Goal: Navigation & Orientation: Find specific page/section

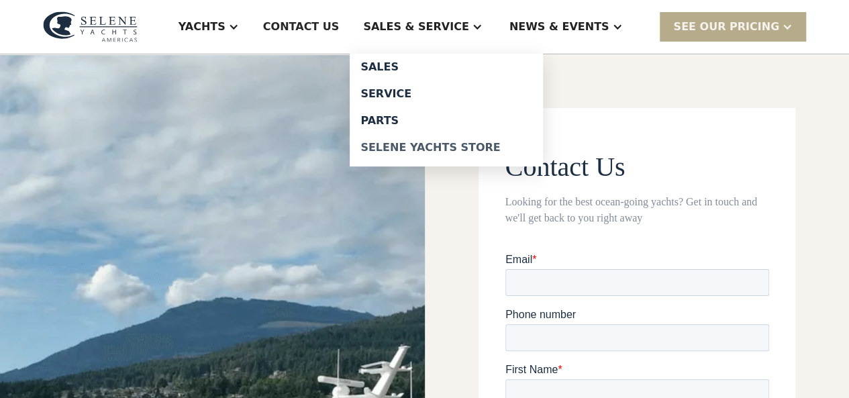
click at [424, 146] on div "Selene Yachts Store" at bounding box center [446, 147] width 172 height 11
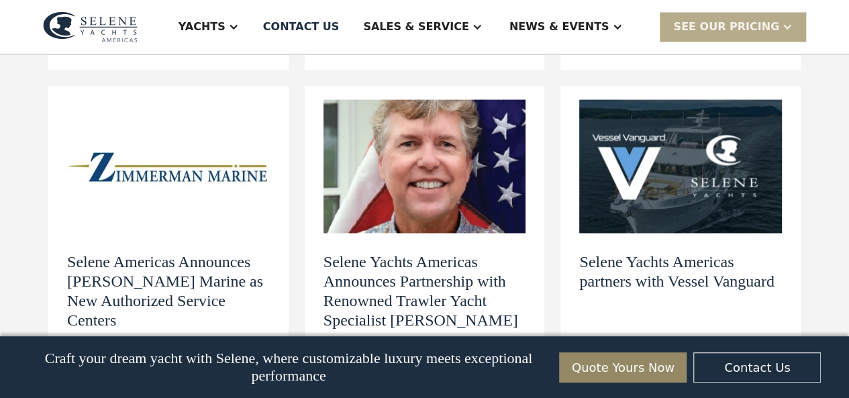
scroll to position [1142, 0]
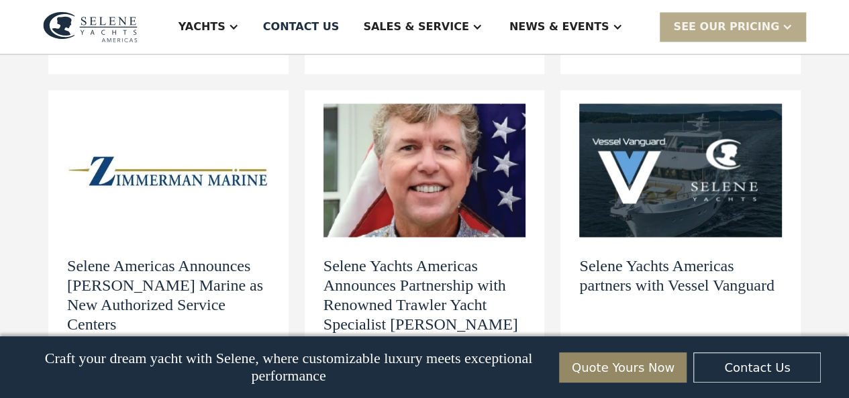
drag, startPoint x: 852, startPoint y: 50, endPoint x: 856, endPoint y: 185, distance: 135.0
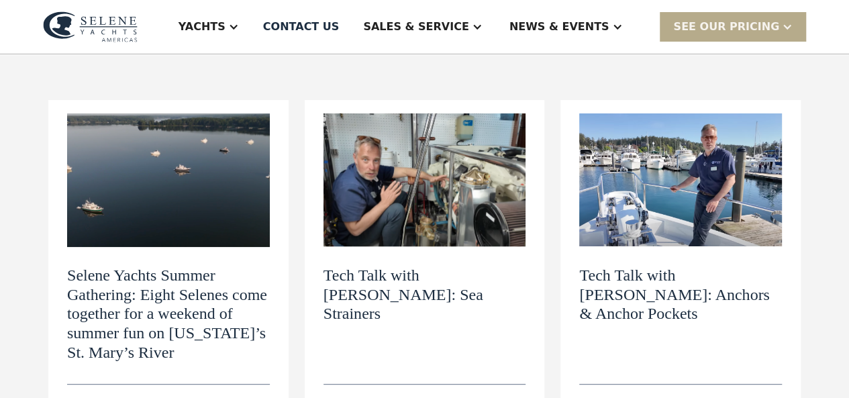
scroll to position [58, 0]
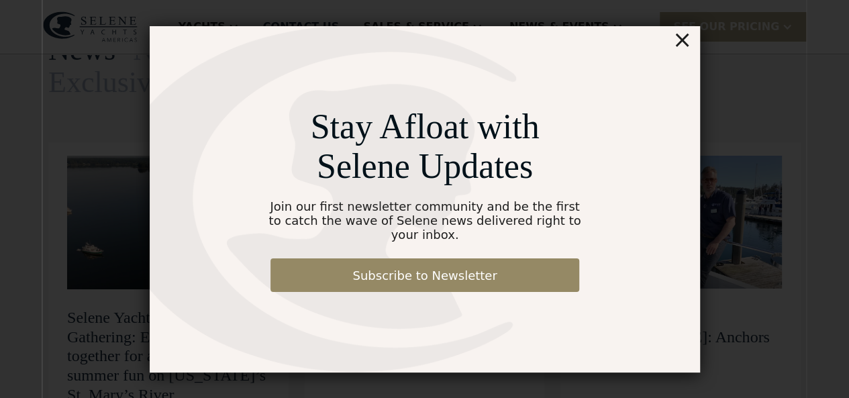
click at [682, 48] on div "×" at bounding box center [681, 39] width 19 height 27
